Goal: Find specific page/section

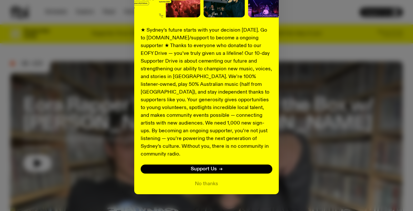
scroll to position [108, 0]
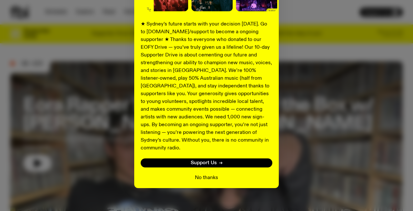
click at [206, 174] on button "No thanks" at bounding box center [206, 178] width 23 height 8
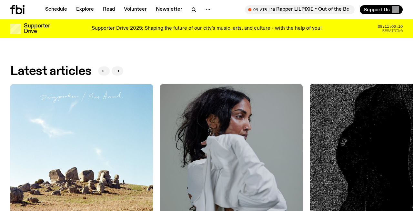
scroll to position [722, 0]
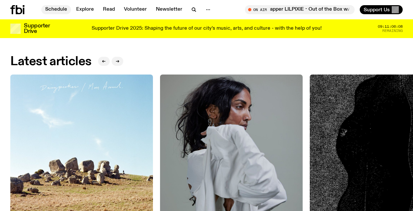
click at [56, 9] on link "Schedule" at bounding box center [56, 9] width 30 height 9
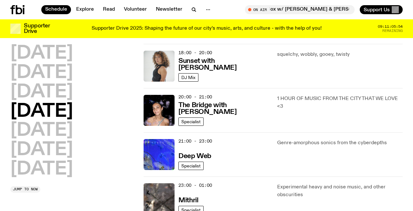
scroll to position [261, 0]
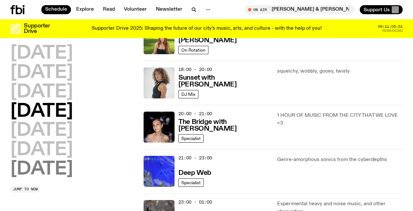
click at [40, 163] on h2 "[DATE]" at bounding box center [41, 169] width 63 height 18
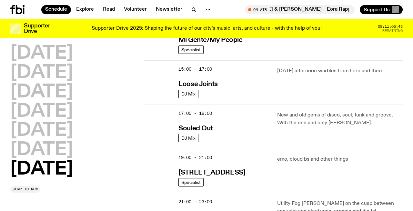
scroll to position [360, 0]
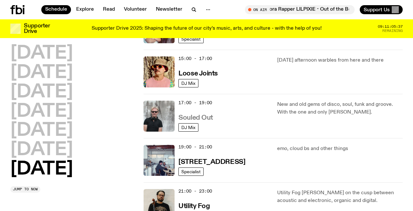
click at [186, 116] on h3 "Souled Out" at bounding box center [196, 118] width 35 height 7
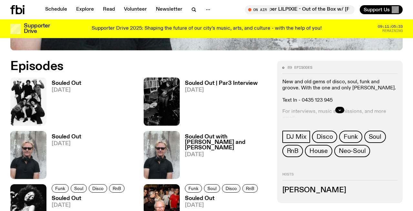
scroll to position [268, 0]
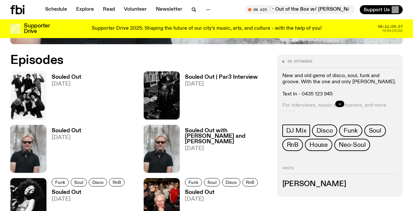
click at [61, 77] on h3 "Souled Out" at bounding box center [67, 77] width 30 height 5
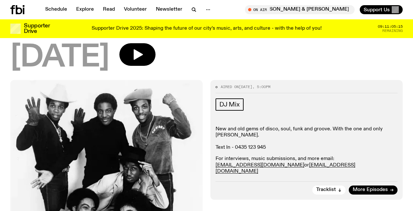
scroll to position [37, 0]
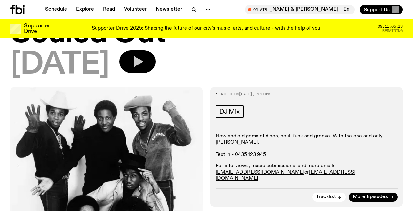
click at [144, 63] on icon "button" at bounding box center [137, 61] width 13 height 13
